Goal: Task Accomplishment & Management: Use online tool/utility

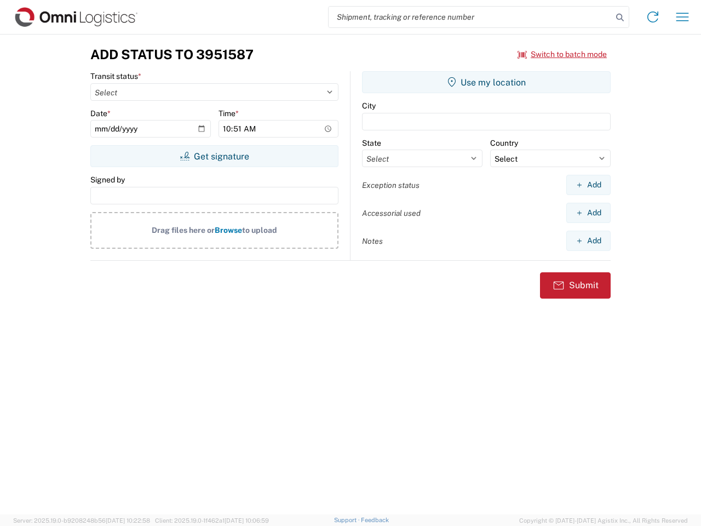
click at [470, 17] on input "search" at bounding box center [471, 17] width 284 height 21
click at [620, 18] on icon at bounding box center [619, 17] width 15 height 15
click at [653, 17] on icon at bounding box center [653, 17] width 18 height 18
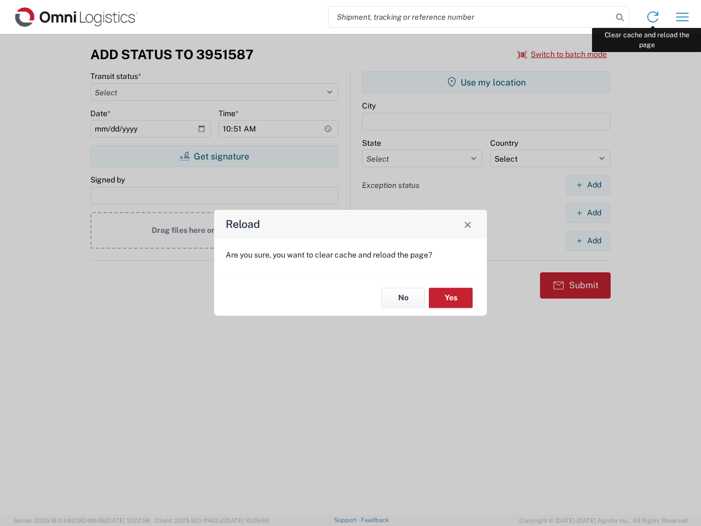
click at [682, 17] on div "Reload Are you sure, you want to clear cache and reload the page? No Yes" at bounding box center [350, 263] width 701 height 526
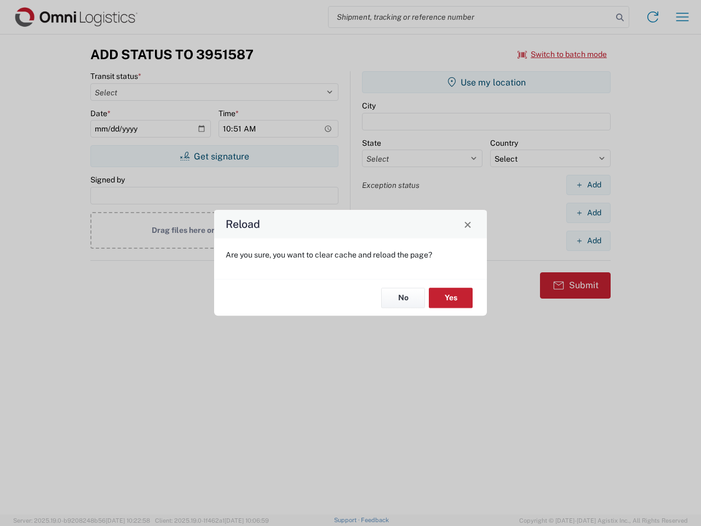
click at [562, 54] on div "Reload Are you sure, you want to clear cache and reload the page? No Yes" at bounding box center [350, 263] width 701 height 526
click at [214, 156] on div "Reload Are you sure, you want to clear cache and reload the page? No Yes" at bounding box center [350, 263] width 701 height 526
click at [486, 82] on div "Reload Are you sure, you want to clear cache and reload the page? No Yes" at bounding box center [350, 263] width 701 height 526
click at [588, 185] on div "Reload Are you sure, you want to clear cache and reload the page? No Yes" at bounding box center [350, 263] width 701 height 526
click at [588, 213] on div "Reload Are you sure, you want to clear cache and reload the page? No Yes" at bounding box center [350, 263] width 701 height 526
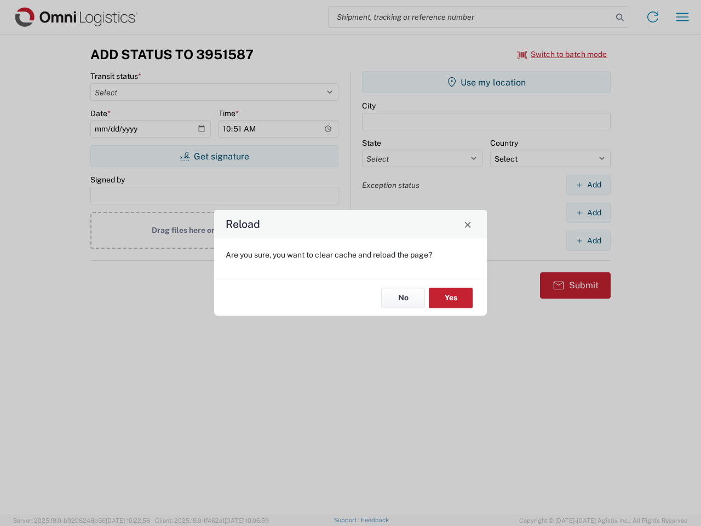
click at [588, 240] on div "Reload Are you sure, you want to clear cache and reload the page? No Yes" at bounding box center [350, 263] width 701 height 526
